Goal: Information Seeking & Learning: Check status

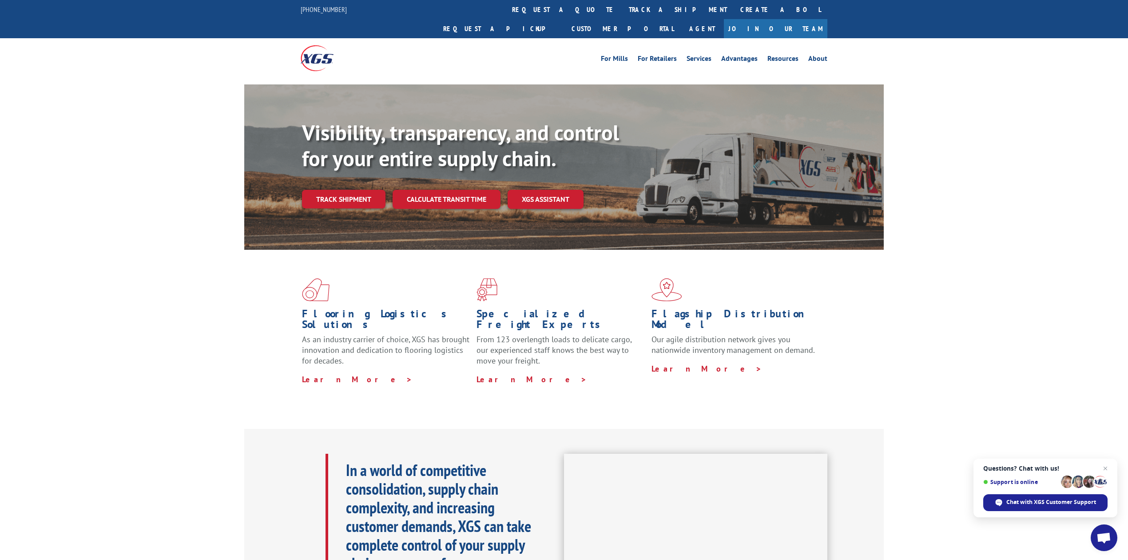
click at [622, 6] on link "track a shipment" at bounding box center [677, 9] width 111 height 19
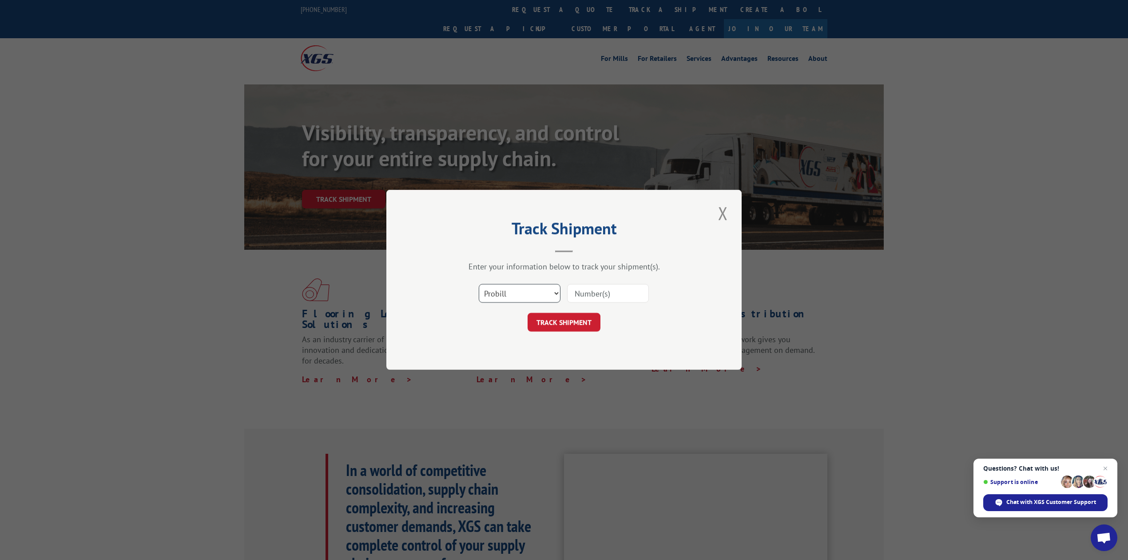
drag, startPoint x: 525, startPoint y: 294, endPoint x: 525, endPoint y: 302, distance: 8.0
click at [523, 294] on select "Select category... Probill BOL PO" at bounding box center [520, 293] width 82 height 19
select select "bol"
click at [479, 284] on select "Select category... Probill BOL PO" at bounding box center [520, 293] width 82 height 19
drag, startPoint x: 580, startPoint y: 293, endPoint x: 558, endPoint y: 265, distance: 35.2
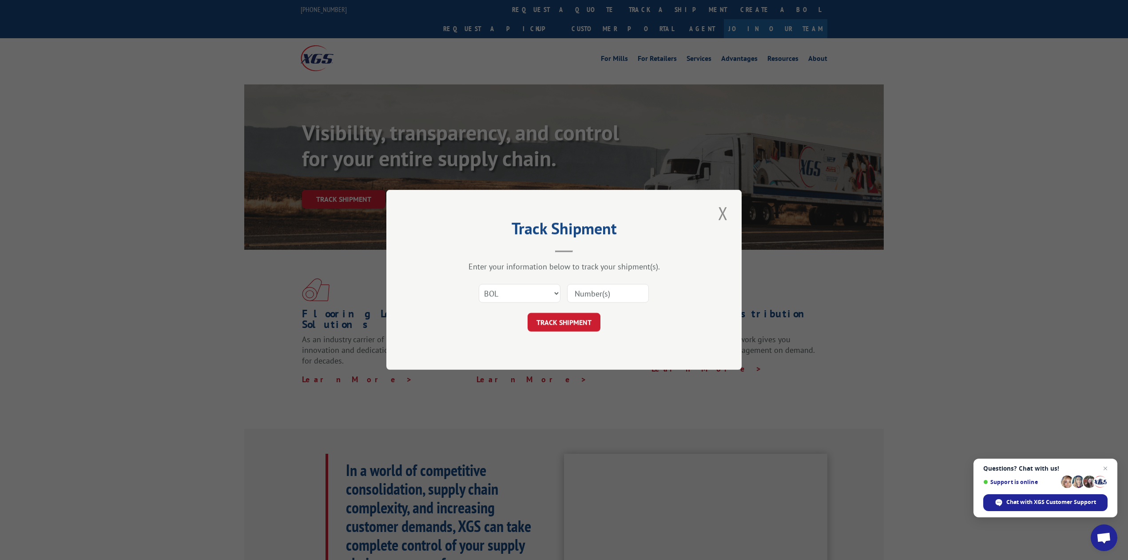
click at [580, 293] on input at bounding box center [608, 293] width 82 height 19
type input "8639100"
click at [585, 325] on button "TRACK SHIPMENT" at bounding box center [564, 322] width 73 height 19
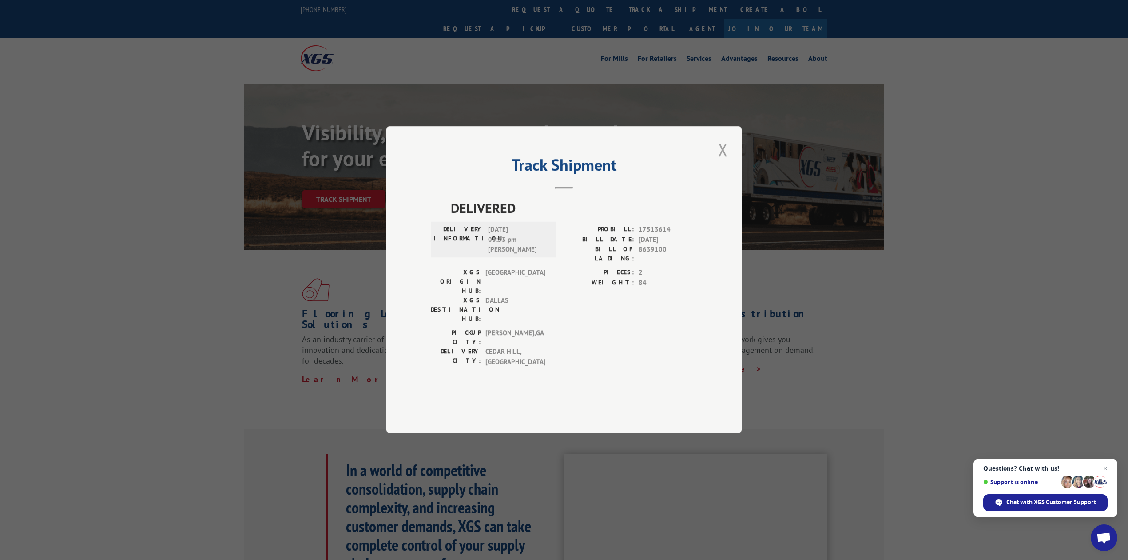
click at [728, 162] on button "Close modal" at bounding box center [723, 149] width 15 height 24
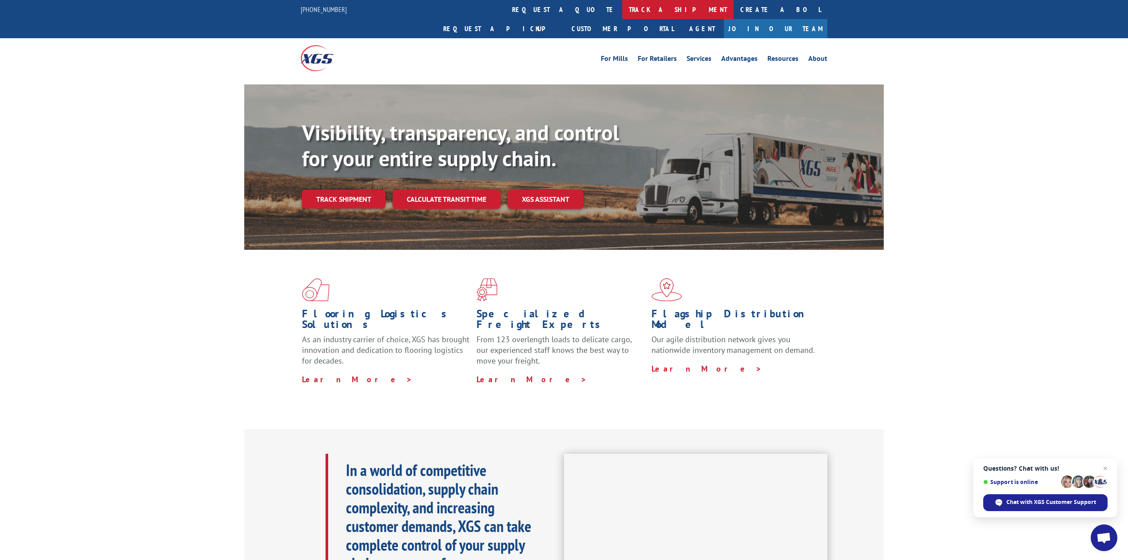
click at [622, 13] on link "track a shipment" at bounding box center [677, 9] width 111 height 19
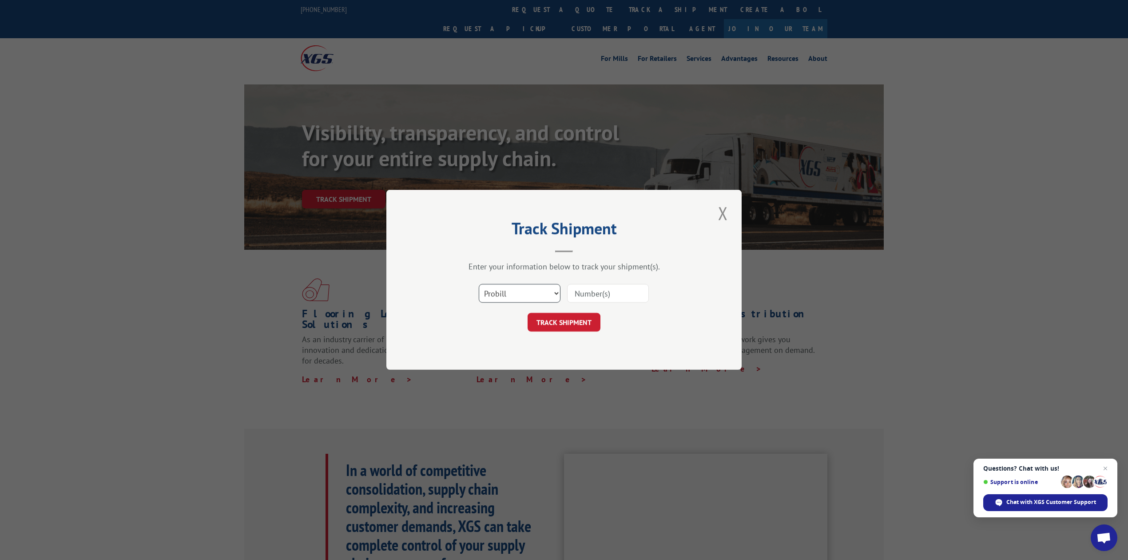
click at [498, 286] on select "Select category... Probill BOL PO" at bounding box center [520, 293] width 82 height 19
select select "bol"
click at [479, 284] on select "Select category... Probill BOL PO" at bounding box center [520, 293] width 82 height 19
click at [597, 301] on input at bounding box center [608, 293] width 82 height 19
type input "8639177"
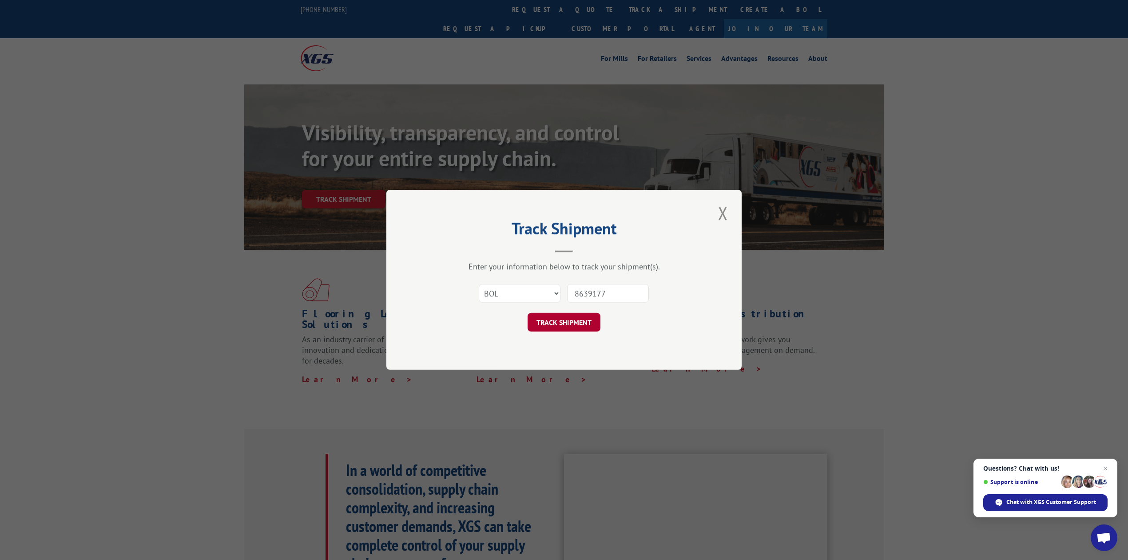
click at [576, 319] on button "TRACK SHIPMENT" at bounding box center [564, 322] width 73 height 19
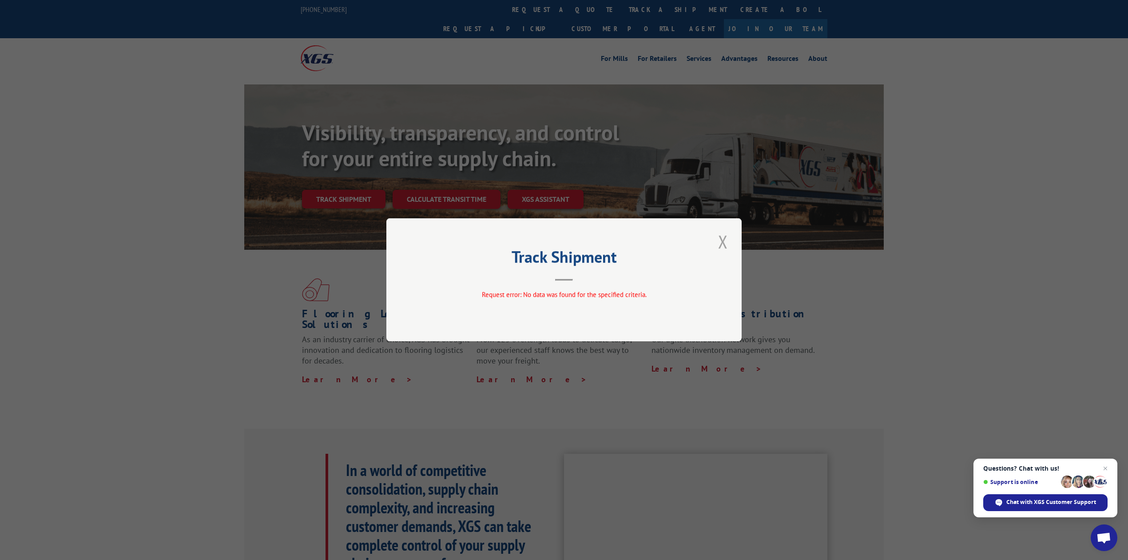
click at [728, 230] on button "Close modal" at bounding box center [723, 241] width 15 height 24
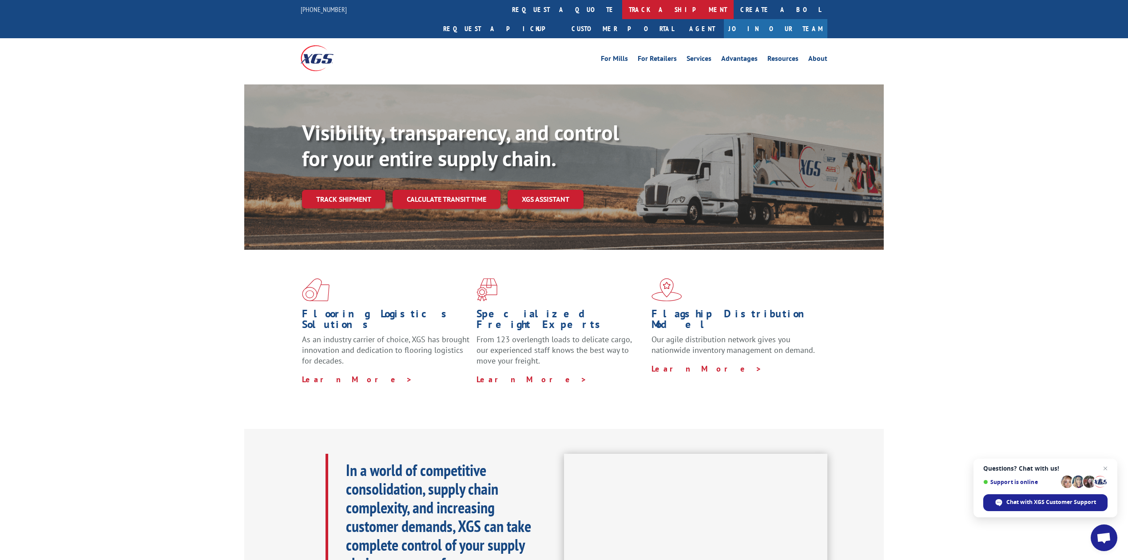
click at [622, 2] on link "track a shipment" at bounding box center [677, 9] width 111 height 19
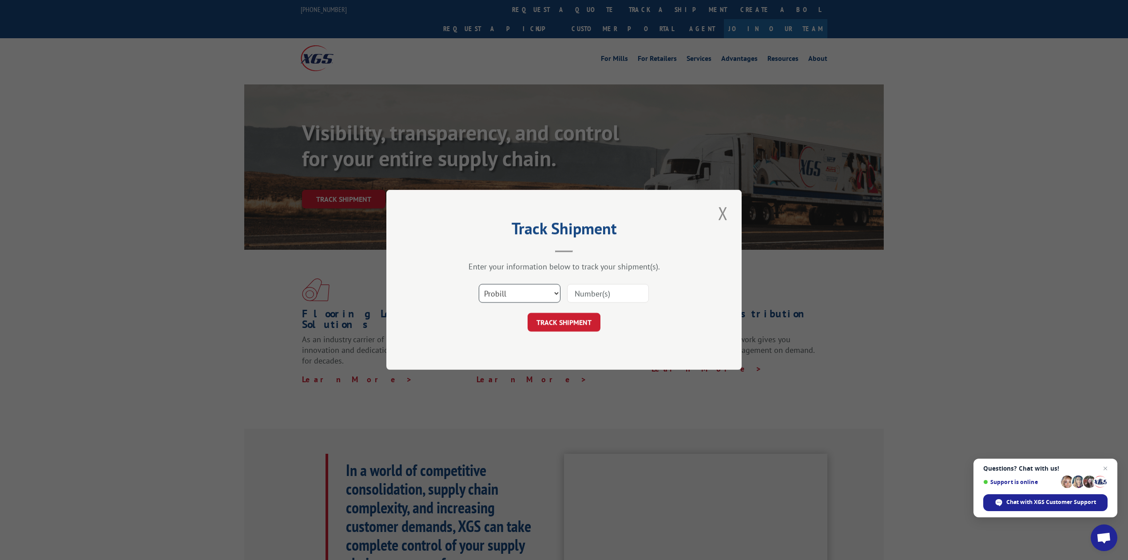
click at [503, 297] on select "Select category... Probill BOL PO" at bounding box center [520, 293] width 82 height 19
select select "po"
click at [479, 284] on select "Select category... Probill BOL PO" at bounding box center [520, 293] width 82 height 19
click at [604, 301] on input at bounding box center [608, 293] width 82 height 19
type input "25-1364"
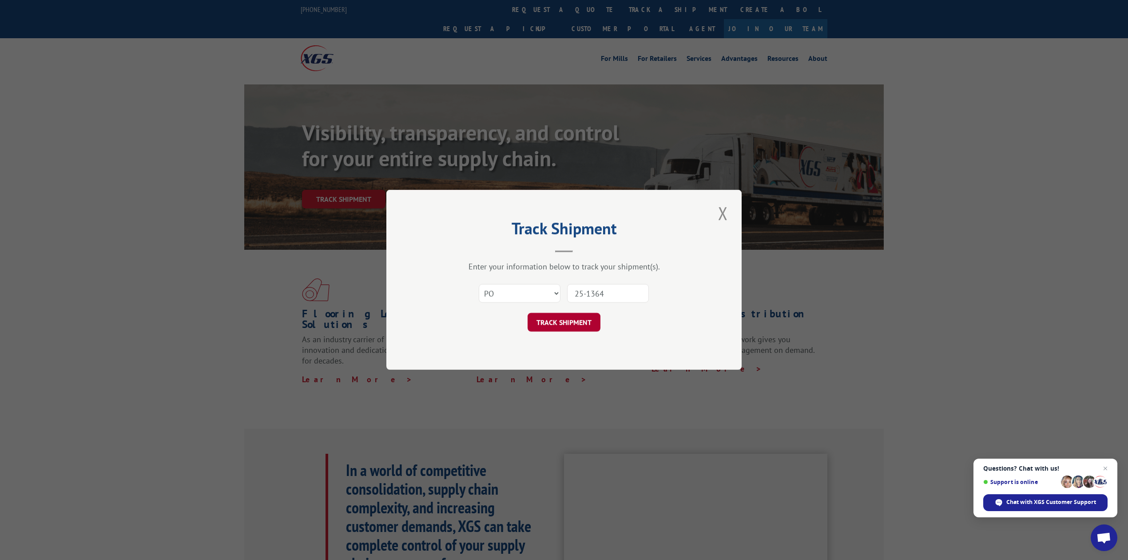
click at [576, 326] on button "TRACK SHIPMENT" at bounding box center [564, 322] width 73 height 19
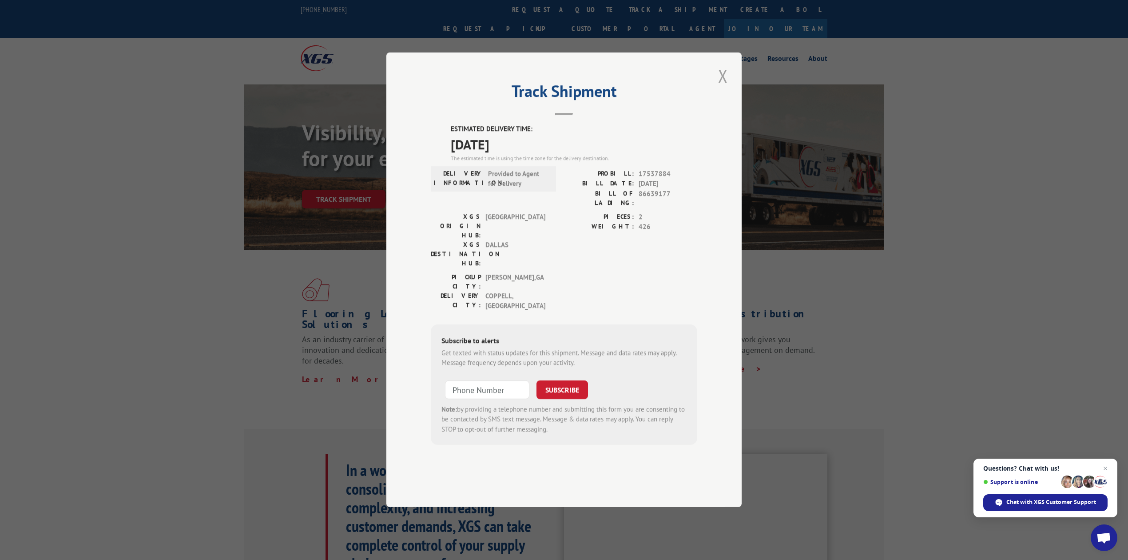
click at [721, 88] on button "Close modal" at bounding box center [723, 76] width 15 height 24
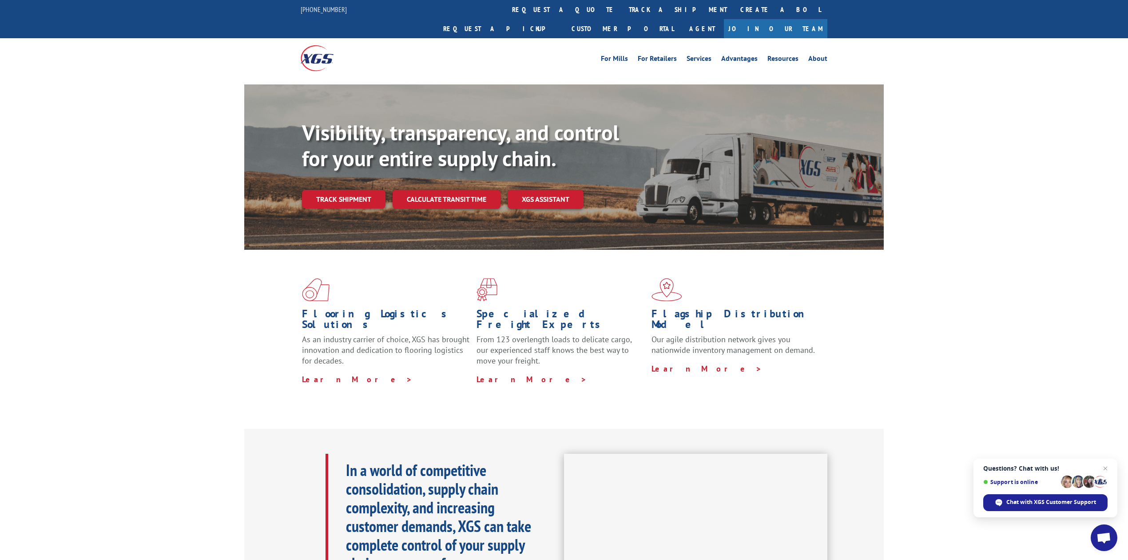
drag, startPoint x: 519, startPoint y: 6, endPoint x: 542, endPoint y: 61, distance: 59.6
click at [622, 6] on link "track a shipment" at bounding box center [677, 9] width 111 height 19
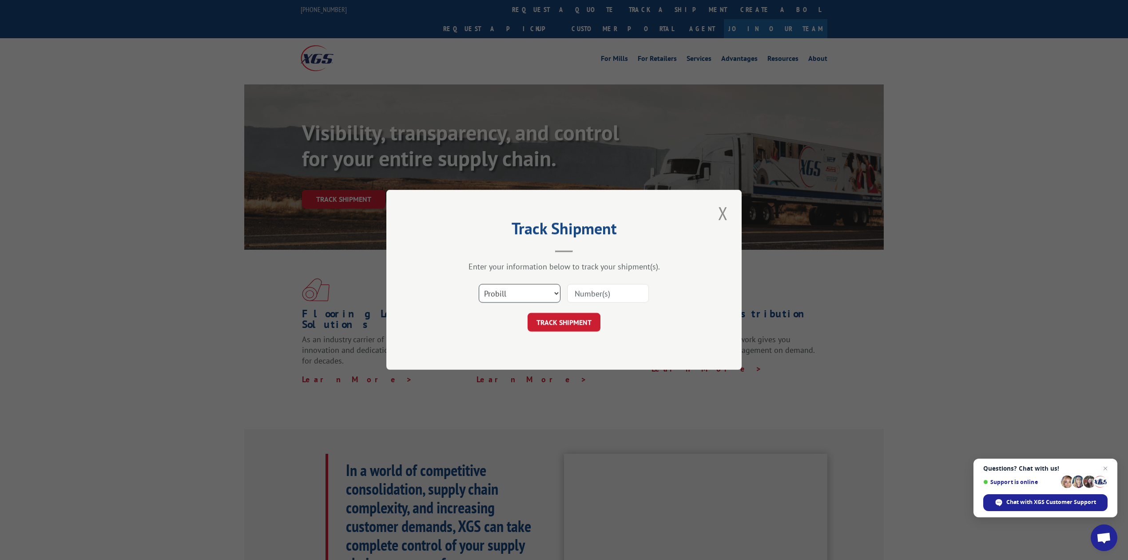
click at [535, 291] on select "Select category... Probill BOL PO" at bounding box center [520, 293] width 82 height 19
select select "bol"
click at [479, 284] on select "Select category... Probill BOL PO" at bounding box center [520, 293] width 82 height 19
click at [590, 296] on input at bounding box center [608, 293] width 82 height 19
type input "8639175"
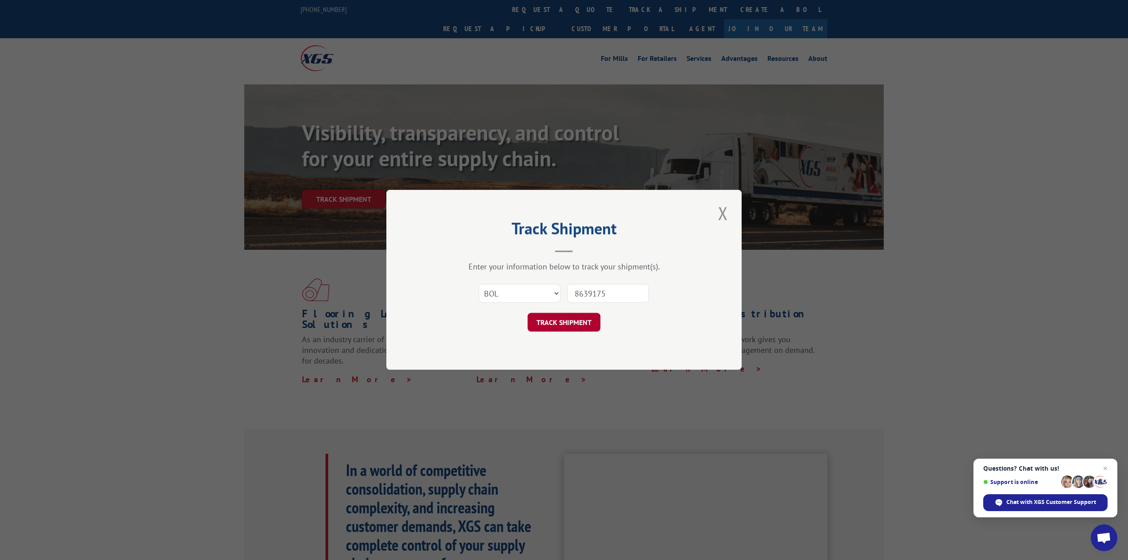
click at [576, 319] on button "TRACK SHIPMENT" at bounding box center [564, 322] width 73 height 19
